Goal: Use online tool/utility: Use online tool/utility

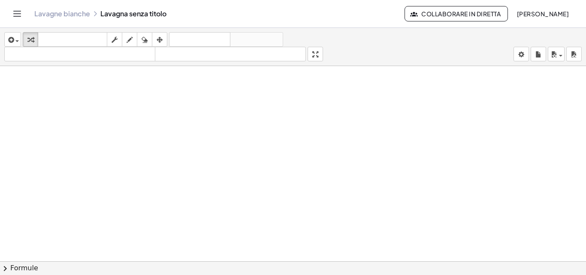
scroll to position [1495, 0]
click at [14, 39] on icon "button" at bounding box center [10, 40] width 8 height 10
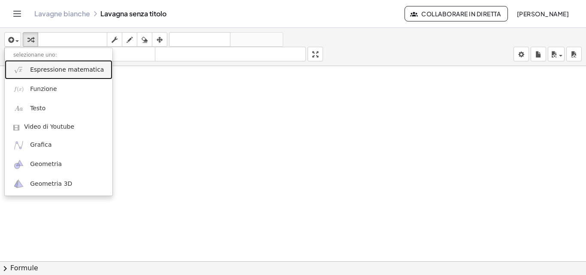
click at [31, 71] on font "Espressione matematica" at bounding box center [67, 69] width 74 height 7
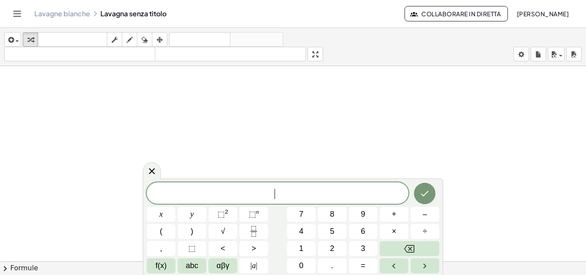
scroll to position [1561, 0]
click at [326, 229] on button "5" at bounding box center [332, 231] width 29 height 15
click at [191, 262] on button "abc" at bounding box center [192, 265] width 29 height 15
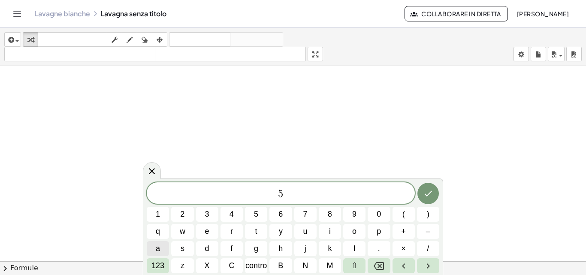
click at [155, 249] on button "a" at bounding box center [158, 248] width 22 height 15
click at [163, 268] on font "123" at bounding box center [157, 265] width 13 height 9
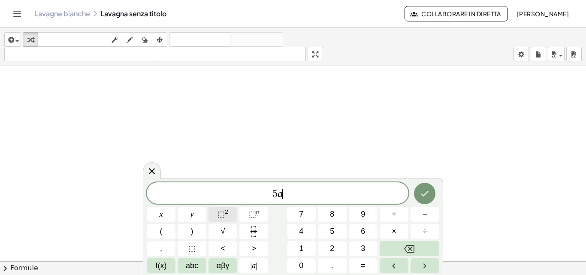
click at [227, 213] on sup "2" at bounding box center [226, 211] width 3 height 6
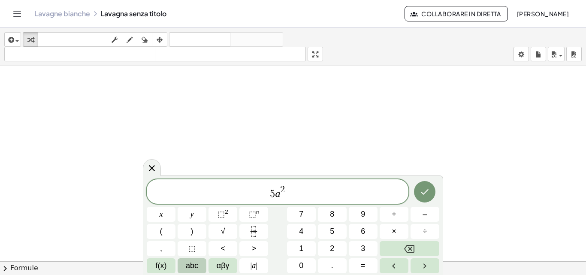
click at [202, 264] on button "abc" at bounding box center [192, 265] width 29 height 15
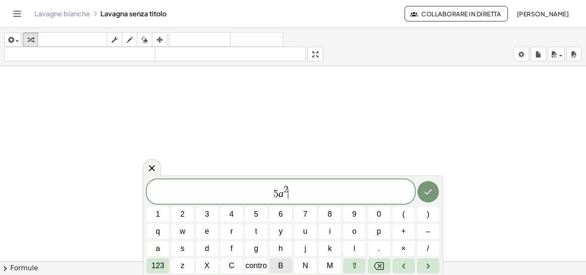
click at [280, 266] on font "B" at bounding box center [280, 265] width 5 height 9
click at [153, 253] on button "a" at bounding box center [158, 248] width 22 height 15
click at [386, 261] on button "Backspace" at bounding box center [379, 265] width 22 height 15
click at [154, 266] on font "123" at bounding box center [157, 265] width 13 height 9
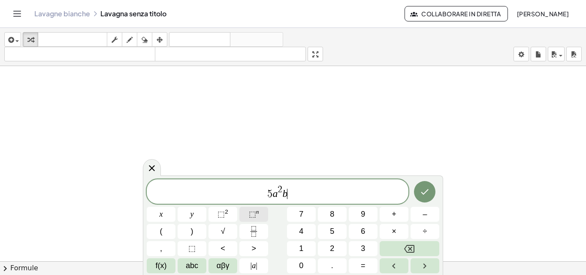
click at [255, 208] on button "⬚ n" at bounding box center [253, 214] width 29 height 15
click at [366, 255] on button "3" at bounding box center [363, 248] width 29 height 15
click at [422, 263] on icon "Right arrow" at bounding box center [424, 266] width 10 height 10
click at [425, 214] on span "–" at bounding box center [424, 214] width 4 height 12
click at [310, 214] on button "7" at bounding box center [301, 214] width 29 height 15
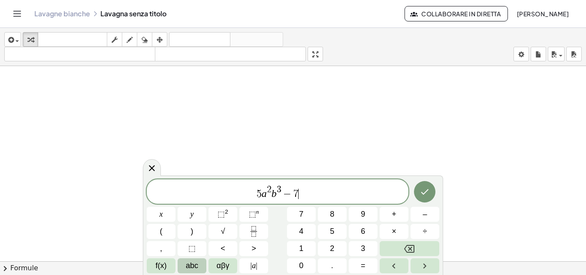
click at [202, 263] on button "abc" at bounding box center [192, 265] width 29 height 15
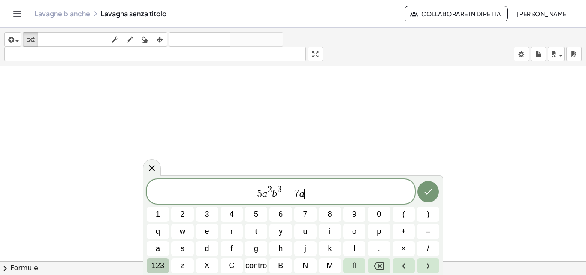
click at [155, 264] on font "123" at bounding box center [157, 265] width 13 height 9
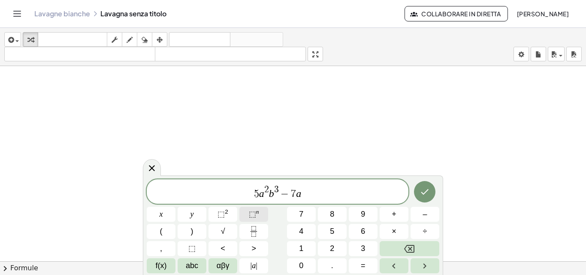
click at [257, 211] on sup "n" at bounding box center [257, 211] width 3 height 6
click at [354, 250] on button "3" at bounding box center [363, 248] width 29 height 15
click at [390, 243] on button "Backspace" at bounding box center [410, 248] width 60 height 15
click at [327, 250] on button "2" at bounding box center [332, 248] width 29 height 15
click at [410, 263] on button "Right arrow" at bounding box center [424, 265] width 29 height 15
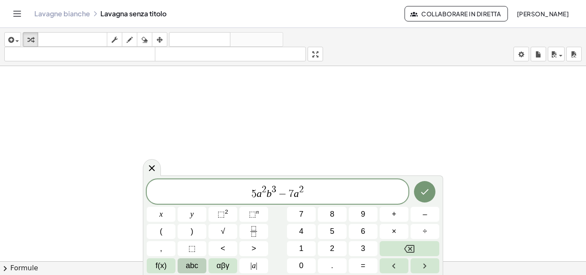
click at [188, 270] on span "abc" at bounding box center [192, 266] width 12 height 12
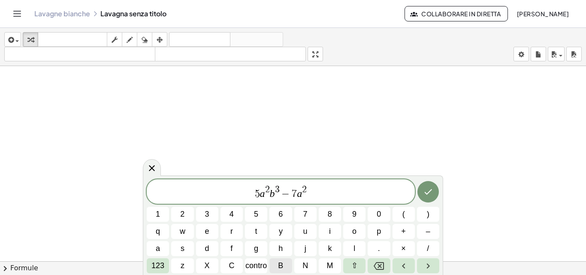
click at [287, 264] on button "B" at bounding box center [280, 265] width 22 height 15
click at [168, 265] on button "123" at bounding box center [158, 265] width 22 height 15
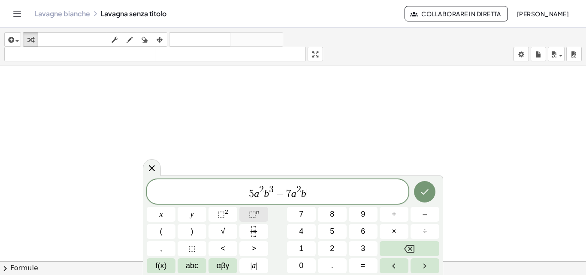
click at [257, 217] on span "⬚ n" at bounding box center [254, 214] width 10 height 12
click at [365, 251] on button "3" at bounding box center [363, 248] width 29 height 15
click at [425, 262] on icon "Right arrow" at bounding box center [424, 266] width 10 height 10
click at [404, 208] on button "+" at bounding box center [394, 214] width 29 height 15
click at [297, 248] on button "1" at bounding box center [301, 248] width 29 height 15
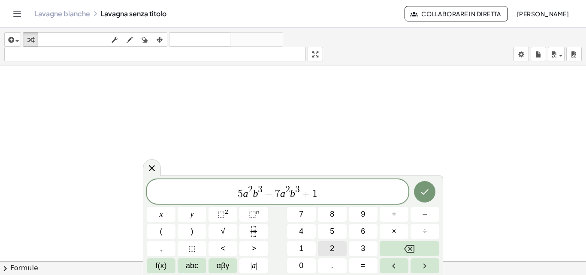
click at [329, 253] on button "2" at bounding box center [332, 248] width 29 height 15
click at [189, 267] on span "abc" at bounding box center [192, 266] width 12 height 12
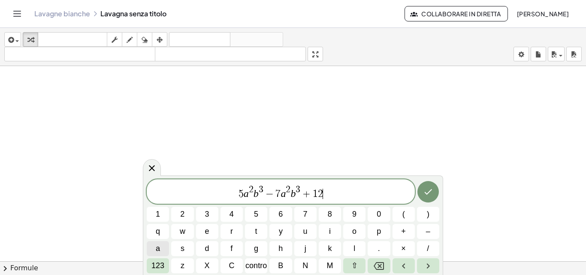
click at [163, 247] on button "a" at bounding box center [158, 248] width 22 height 15
click at [160, 261] on font "123" at bounding box center [157, 265] width 13 height 9
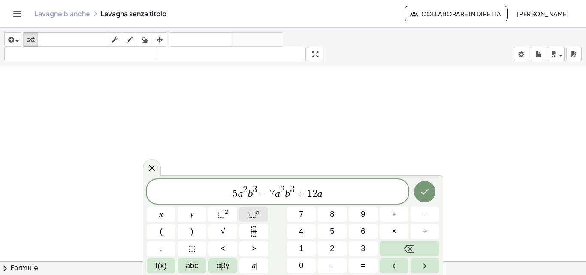
click at [258, 220] on button "⬚ n" at bounding box center [253, 214] width 29 height 15
click at [321, 246] on button "2" at bounding box center [332, 248] width 29 height 15
click at [421, 261] on icon "Right arrow" at bounding box center [424, 266] width 10 height 10
click at [204, 267] on button "abc" at bounding box center [192, 265] width 29 height 15
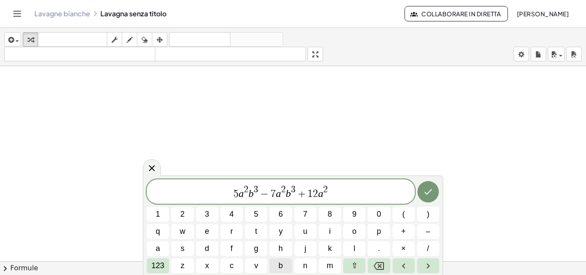
click at [286, 263] on button "b" at bounding box center [280, 265] width 22 height 15
click at [153, 269] on font "123" at bounding box center [157, 265] width 13 height 9
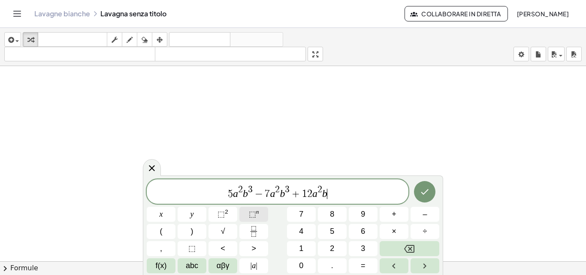
click at [264, 217] on button "⬚ n" at bounding box center [253, 214] width 29 height 15
click at [354, 244] on button "3" at bounding box center [363, 248] width 29 height 15
drag, startPoint x: 583, startPoint y: 73, endPoint x: 576, endPoint y: 78, distance: 8.2
click at [582, 74] on div "inserire selezionane uno: Espressione matematica Funzione Testo Video di Youtub…" at bounding box center [293, 151] width 586 height 247
click at [425, 190] on icon "Fatto" at bounding box center [424, 192] width 10 height 10
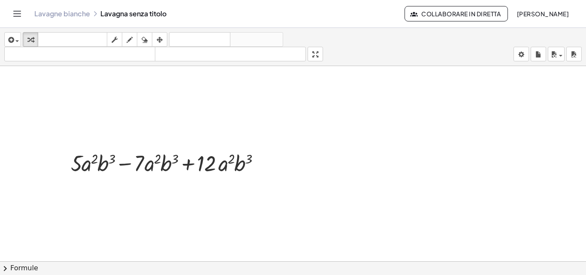
scroll to position [1544, 0]
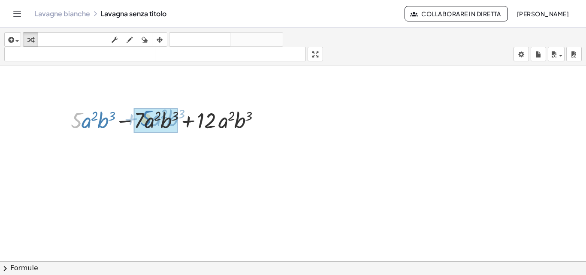
drag, startPoint x: 79, startPoint y: 121, endPoint x: 148, endPoint y: 118, distance: 69.5
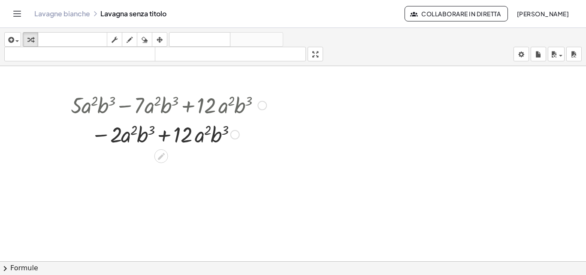
scroll to position [1561, 0]
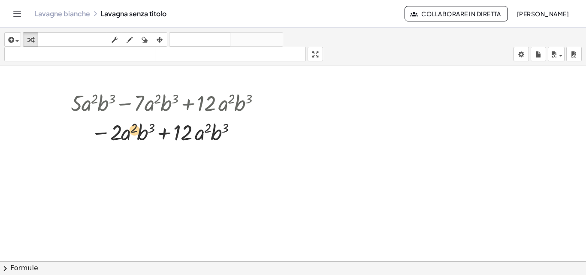
drag, startPoint x: 122, startPoint y: 138, endPoint x: 128, endPoint y: 136, distance: 6.1
click at [128, 136] on div at bounding box center [168, 131] width 204 height 29
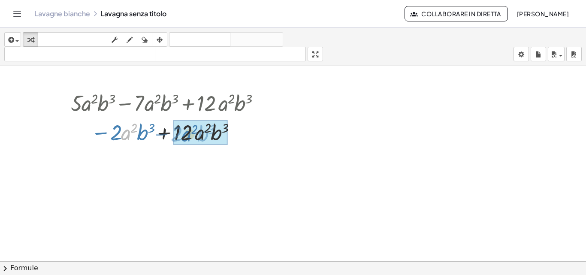
drag, startPoint x: 123, startPoint y: 139, endPoint x: 184, endPoint y: 140, distance: 60.5
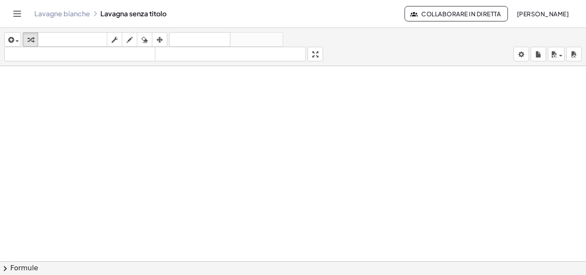
scroll to position [1733, 0]
click at [18, 43] on div "button" at bounding box center [12, 39] width 12 height 10
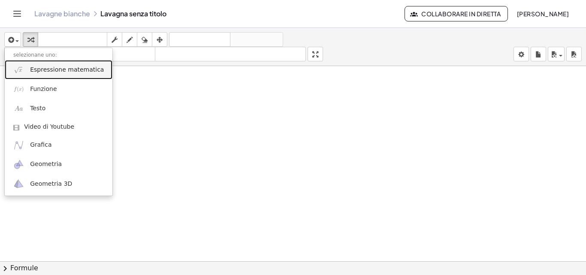
click at [37, 63] on link "Espressione matematica" at bounding box center [59, 69] width 108 height 19
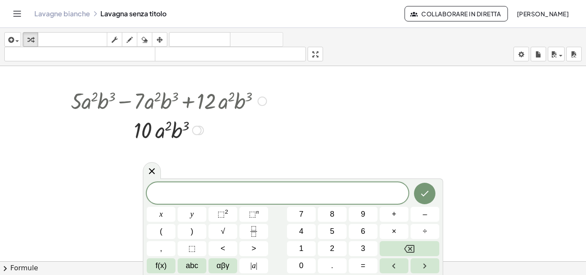
scroll to position [1561, 0]
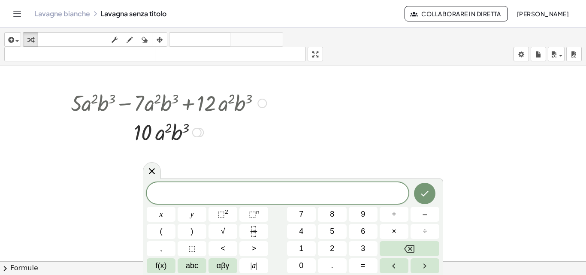
click at [263, 103] on div at bounding box center [261, 103] width 9 height 9
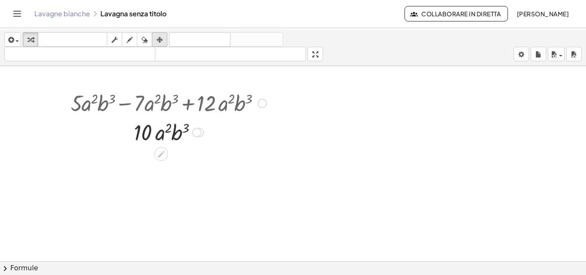
click at [164, 42] on div "button" at bounding box center [159, 39] width 11 height 10
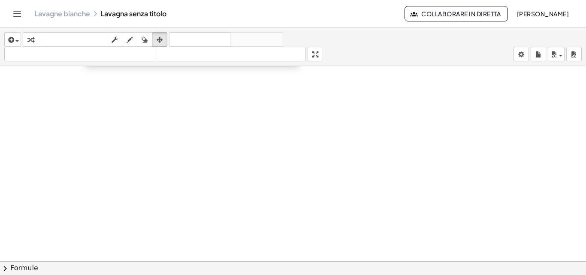
drag, startPoint x: 154, startPoint y: 89, endPoint x: 180, endPoint y: 3, distance: 89.4
click at [180, 3] on div "Attività matematiche comprensibili Lavagne bianche Classi Account versione 1.30…" at bounding box center [293, 137] width 586 height 275
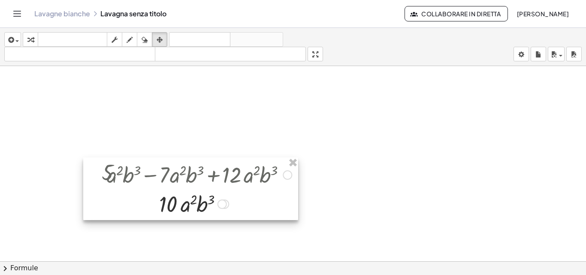
scroll to position [1390, 0]
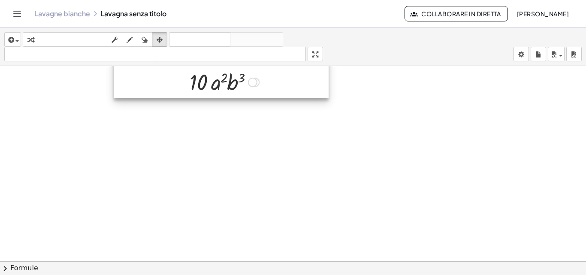
drag, startPoint x: 191, startPoint y: 199, endPoint x: 220, endPoint y: 63, distance: 139.5
click at [220, 63] on div "inserire selezionane uno: Espressione matematica Funzione Testo Video di Youtub…" at bounding box center [293, 151] width 586 height 247
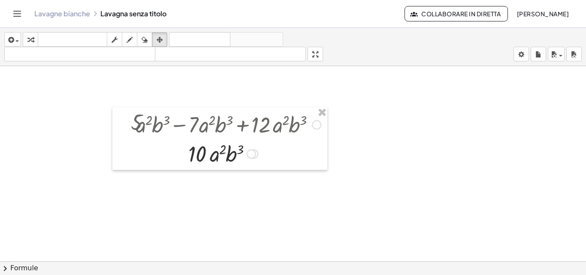
scroll to position [1218, 0]
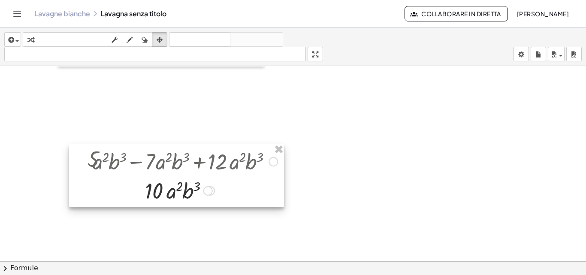
drag, startPoint x: 190, startPoint y: 207, endPoint x: 146, endPoint y: 142, distance: 78.6
click at [147, 144] on div at bounding box center [176, 175] width 215 height 63
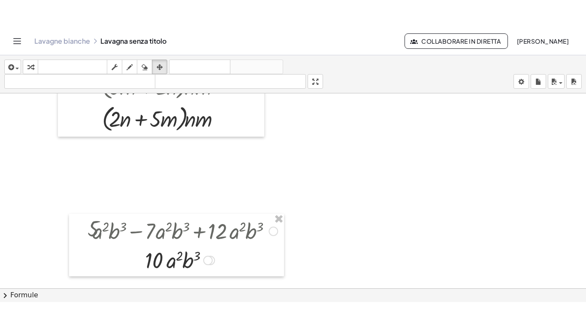
scroll to position [1261, 0]
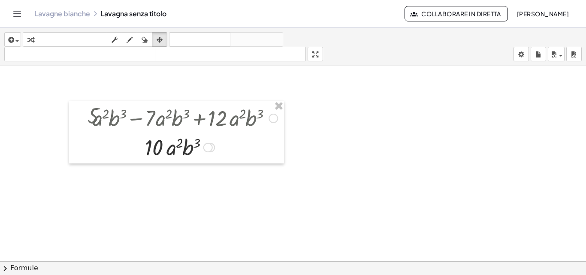
click at [314, 91] on div "inserire selezionane uno: Espressione matematica Funzione Testo Video di Youtub…" at bounding box center [293, 151] width 586 height 247
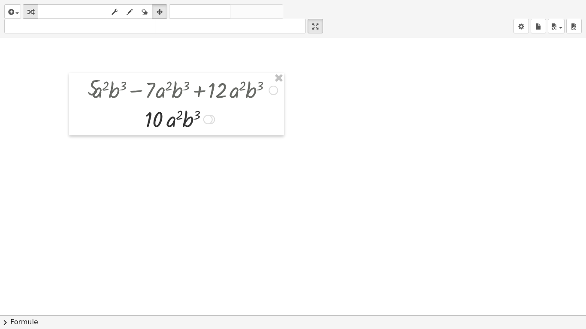
click at [30, 14] on icon "button" at bounding box center [30, 12] width 6 height 10
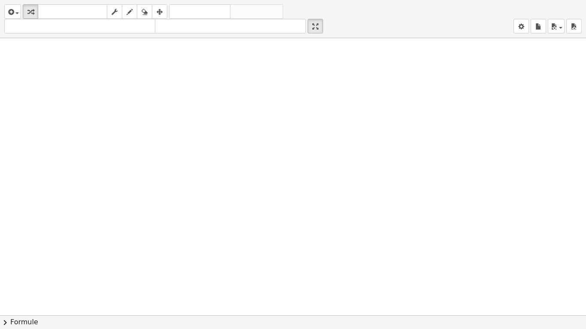
scroll to position [1479, 0]
drag, startPoint x: 24, startPoint y: 5, endPoint x: 12, endPoint y: 17, distance: 17.3
click at [12, 17] on div "inserire selezionane uno: Espressione matematica Funzione Testo Video di Youtub…" at bounding box center [293, 19] width 586 height 38
click at [12, 17] on icon "button" at bounding box center [10, 12] width 8 height 10
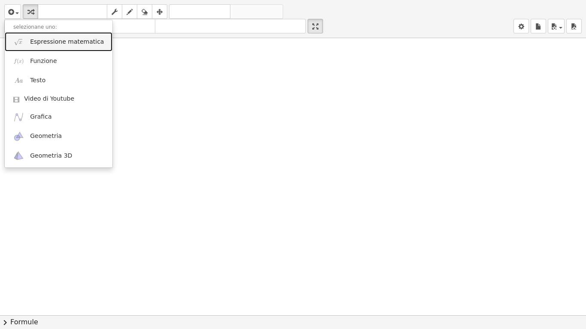
click at [26, 40] on link "Espressione matematica" at bounding box center [59, 41] width 108 height 19
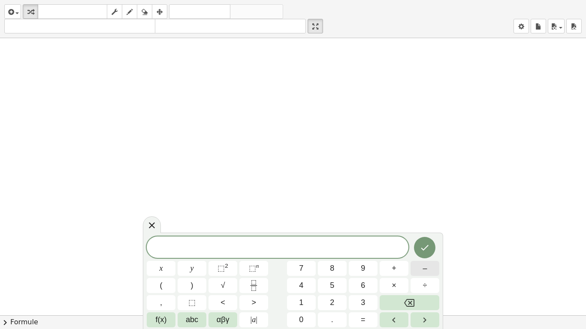
click at [422, 266] on span "–" at bounding box center [424, 269] width 4 height 12
click at [333, 274] on span "2" at bounding box center [332, 303] width 4 height 12
click at [188, 274] on span "abc" at bounding box center [192, 320] width 12 height 12
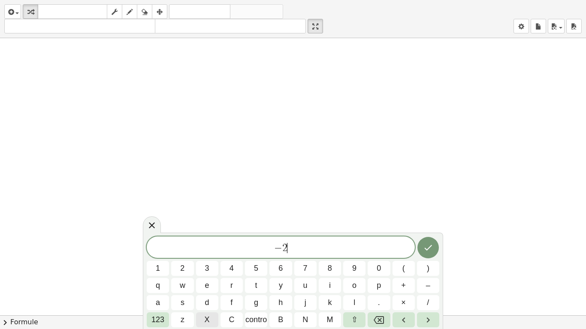
click at [207, 274] on font "X" at bounding box center [207, 320] width 5 height 9
click at [154, 274] on font "123" at bounding box center [157, 320] width 13 height 9
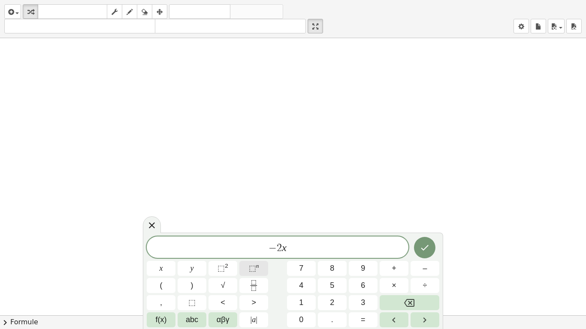
click at [256, 265] on sup "n" at bounding box center [257, 266] width 3 height 6
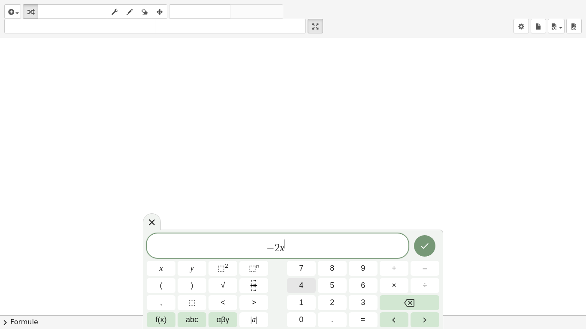
click at [301, 274] on button "4" at bounding box center [301, 285] width 29 height 15
click at [421, 274] on icon "Right arrow" at bounding box center [424, 320] width 10 height 10
click at [203, 274] on button "abc" at bounding box center [192, 320] width 29 height 15
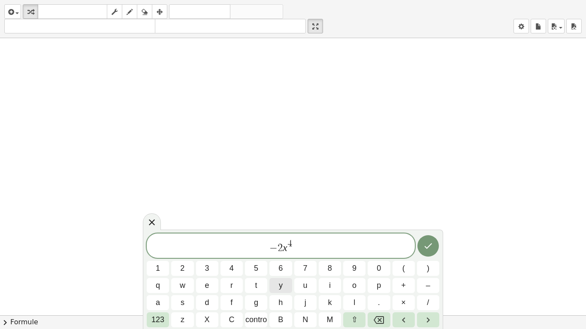
click at [273, 274] on button "y" at bounding box center [280, 285] width 22 height 15
click at [160, 274] on font "123" at bounding box center [157, 320] width 13 height 9
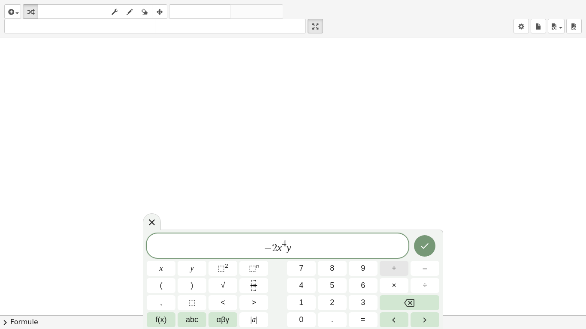
click at [394, 271] on span "+" at bounding box center [394, 269] width 5 height 12
click at [356, 265] on button "9" at bounding box center [363, 268] width 29 height 15
click at [389, 274] on button "×" at bounding box center [394, 285] width 29 height 15
click at [404, 274] on button "Backspace" at bounding box center [410, 302] width 60 height 15
click at [197, 274] on span "abc" at bounding box center [192, 320] width 12 height 12
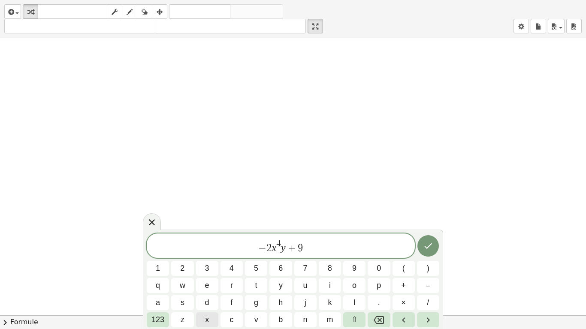
click at [216, 274] on button "x" at bounding box center [207, 320] width 22 height 15
click at [162, 274] on font "123" at bounding box center [157, 320] width 13 height 9
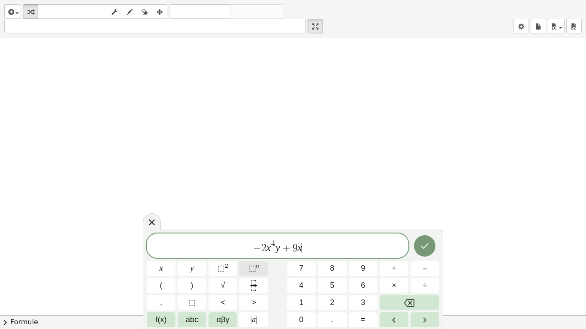
click at [247, 269] on button "⬚ n" at bounding box center [253, 268] width 29 height 15
click at [305, 274] on button "4" at bounding box center [301, 285] width 29 height 15
click at [422, 274] on icon "Right arrow" at bounding box center [424, 320] width 10 height 10
click at [417, 271] on button "–" at bounding box center [424, 268] width 29 height 15
click at [335, 274] on button "5" at bounding box center [332, 285] width 29 height 15
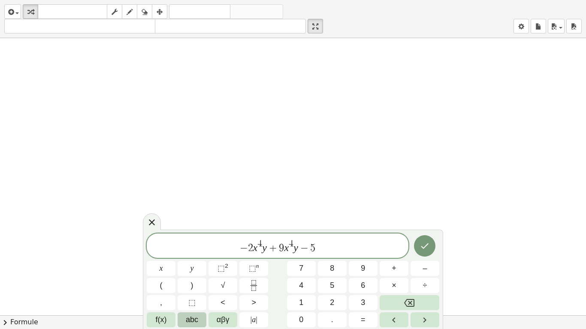
click at [180, 274] on button "abc" at bounding box center [192, 320] width 29 height 15
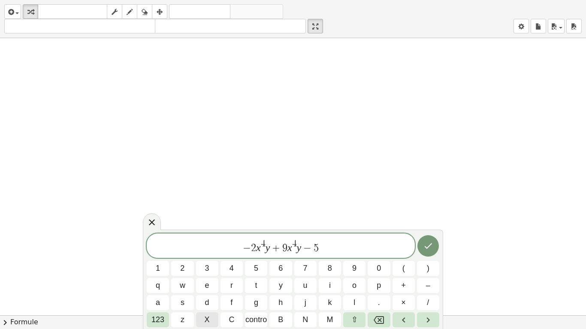
click at [206, 274] on font "X" at bounding box center [207, 320] width 5 height 9
click at [154, 274] on font "123" at bounding box center [157, 320] width 13 height 9
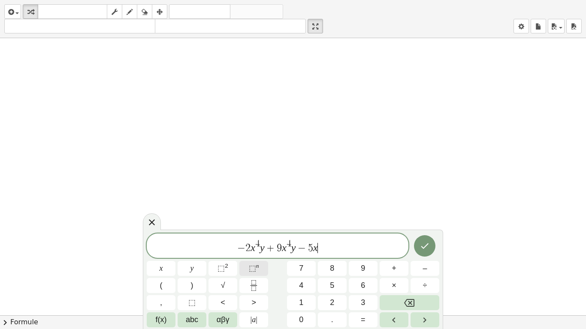
click at [249, 264] on span "⬚" at bounding box center [252, 268] width 7 height 9
click at [356, 274] on button "3" at bounding box center [363, 302] width 29 height 15
click at [413, 274] on button "Right arrow" at bounding box center [424, 320] width 29 height 15
click at [199, 274] on button "abc" at bounding box center [192, 320] width 29 height 15
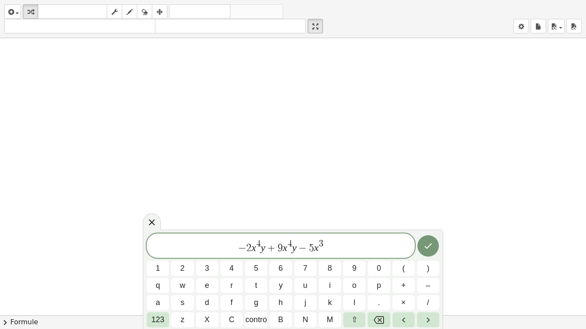
click at [281, 274] on div "− 2 x 4 y + 9 x 4 y − 5 x 3 ​ 1 2 3 4 5 6 7 8 9 0 ( ) q w e r t y u i o p + – a…" at bounding box center [293, 281] width 292 height 94
click at [282, 274] on span "y" at bounding box center [281, 286] width 4 height 12
click at [425, 248] on icon "Fatto" at bounding box center [428, 246] width 10 height 10
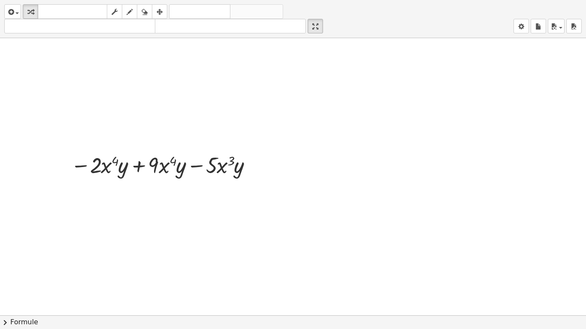
scroll to position [1393, 0]
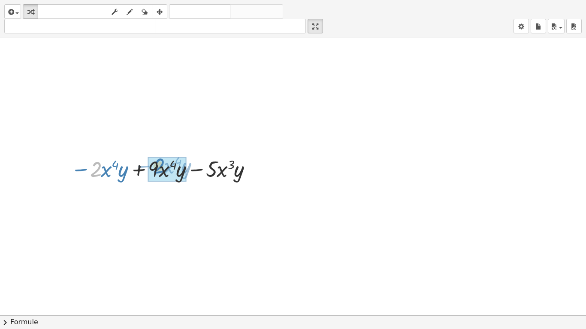
drag, startPoint x: 92, startPoint y: 173, endPoint x: 144, endPoint y: 177, distance: 52.0
click at [144, 177] on div at bounding box center [162, 168] width 193 height 29
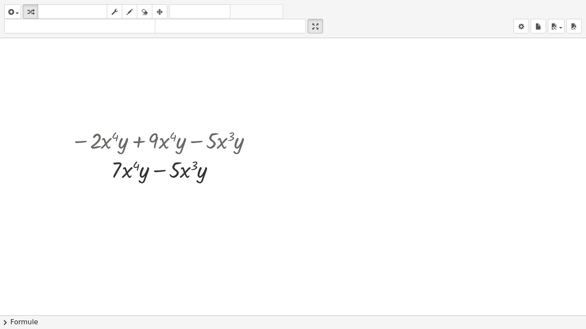
scroll to position [1436, 0]
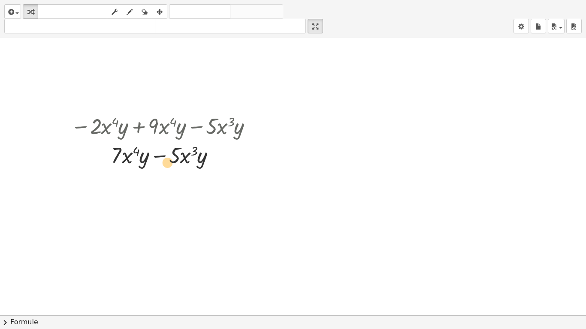
drag, startPoint x: 127, startPoint y: 159, endPoint x: 142, endPoint y: 172, distance: 20.1
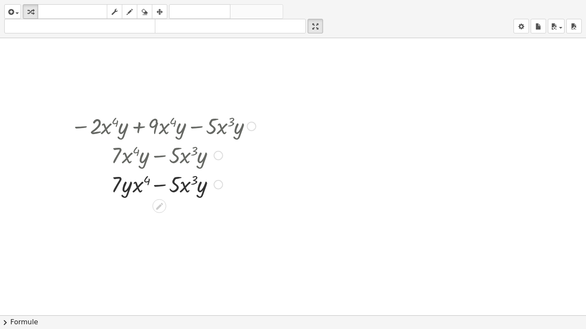
click at [162, 186] on div at bounding box center [162, 183] width 193 height 29
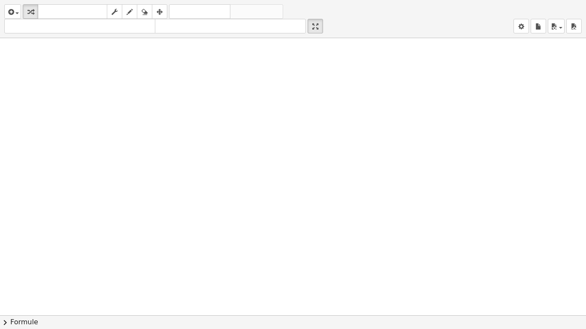
scroll to position [1794, 0]
click at [18, 11] on div "button" at bounding box center [12, 11] width 12 height 10
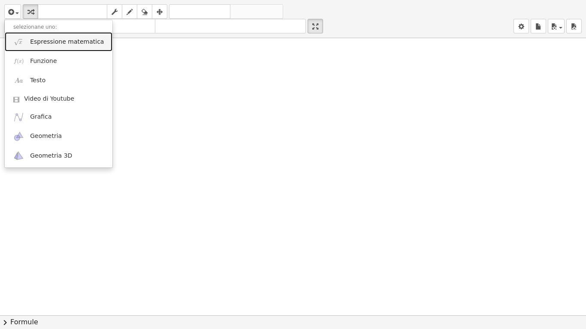
click at [50, 45] on font "Espressione matematica" at bounding box center [67, 41] width 74 height 7
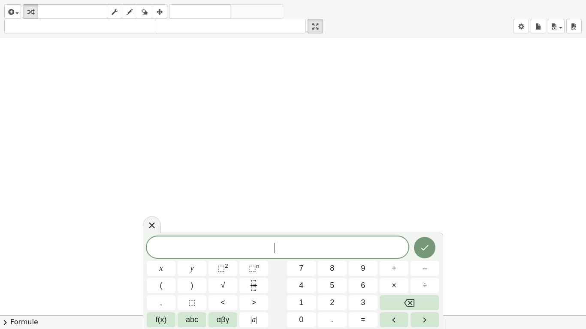
scroll to position [1942, 0]
